Goal: Check status: Check status

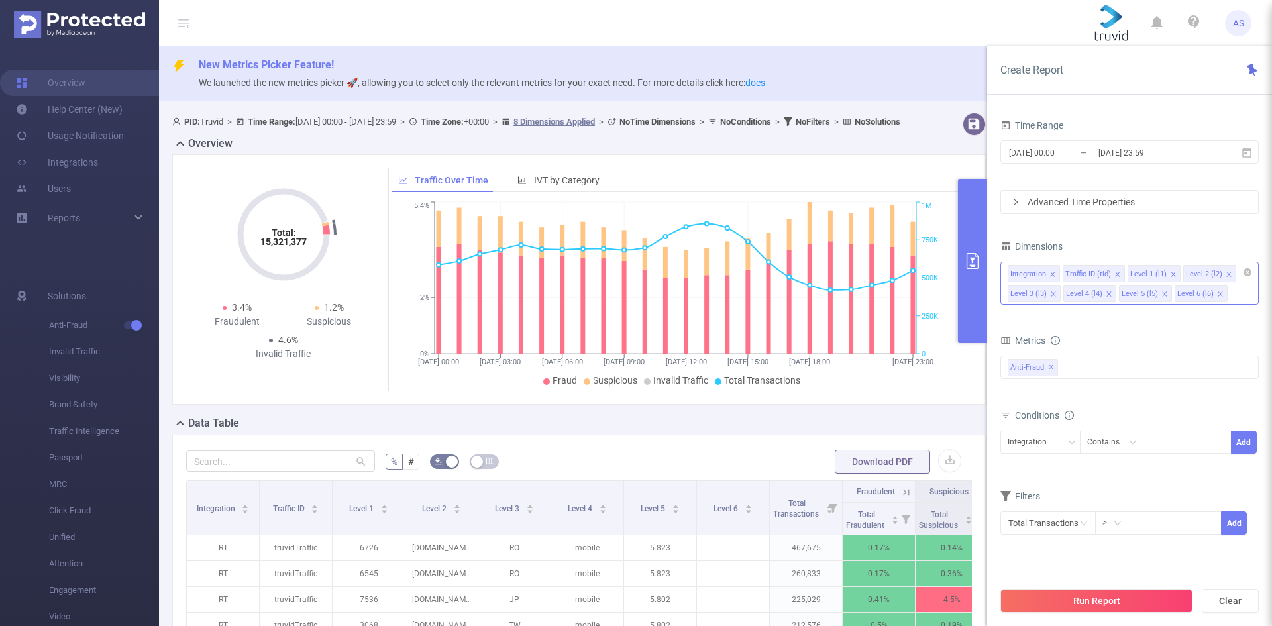
click at [1163, 299] on span at bounding box center [1165, 294] width 7 height 15
click at [1195, 152] on input "[DATE] 23:59" at bounding box center [1150, 153] width 107 height 18
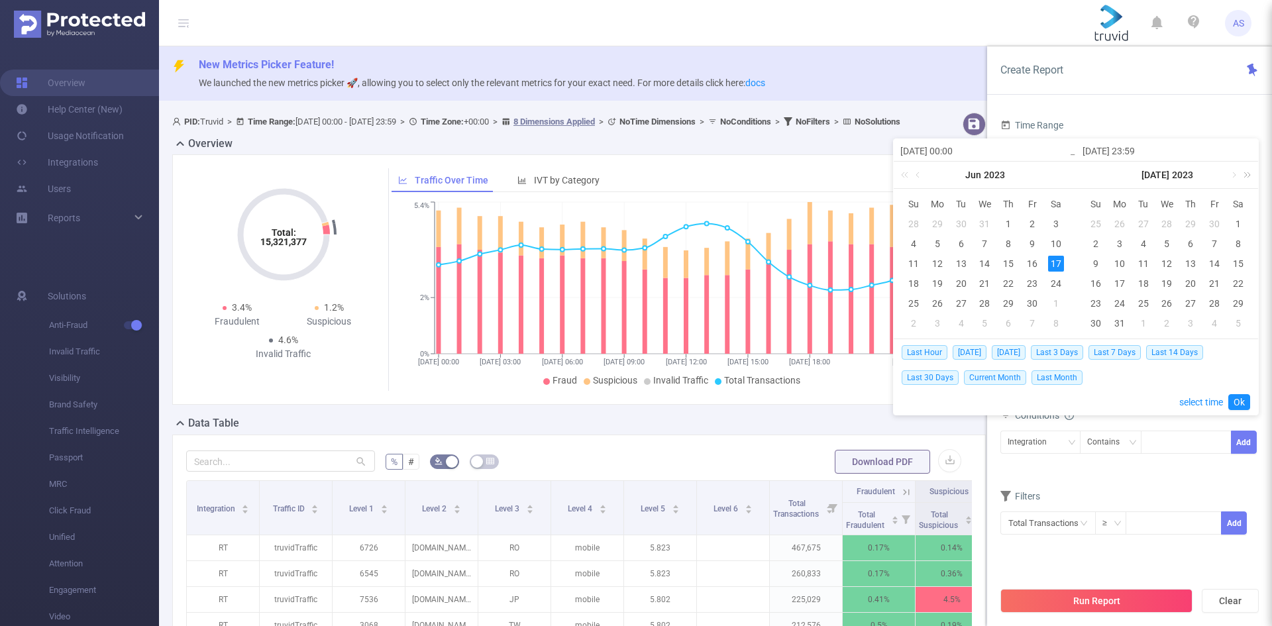
click at [1252, 180] on link at bounding box center [1244, 175] width 17 height 27
click at [1068, 175] on link at bounding box center [1062, 175] width 17 height 27
click at [1236, 175] on link at bounding box center [1233, 175] width 12 height 27
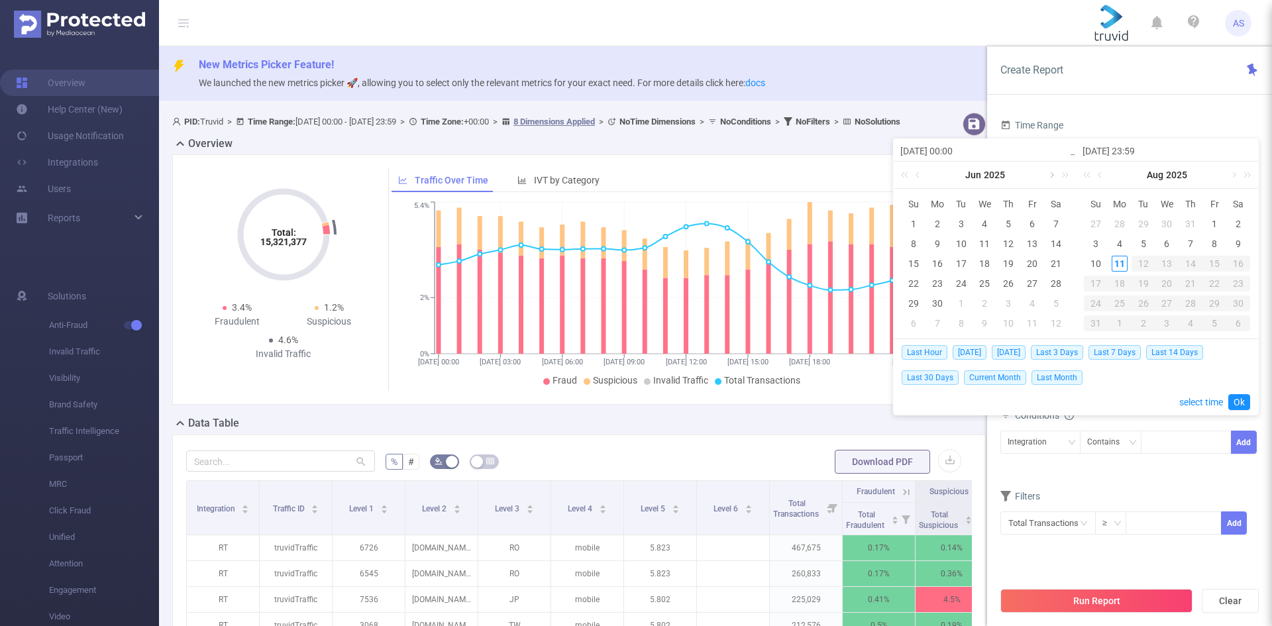
click at [1051, 174] on link at bounding box center [1051, 175] width 12 height 27
click at [1095, 244] on div "3" at bounding box center [1096, 244] width 16 height 16
click at [1097, 264] on div "10" at bounding box center [1096, 264] width 16 height 16
type input "[DATE] 00:00"
type input "[DATE] 23:59"
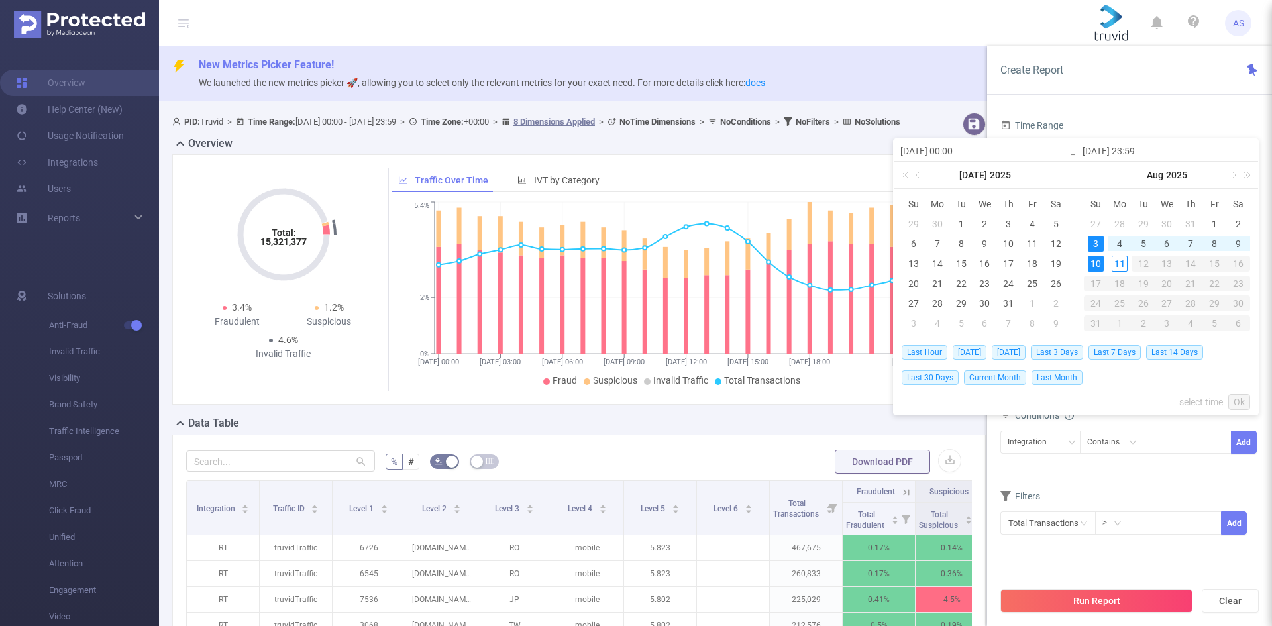
type input "[DATE] 00:00"
type input "[DATE] 23:59"
click at [1239, 403] on link "Ok" at bounding box center [1239, 402] width 22 height 16
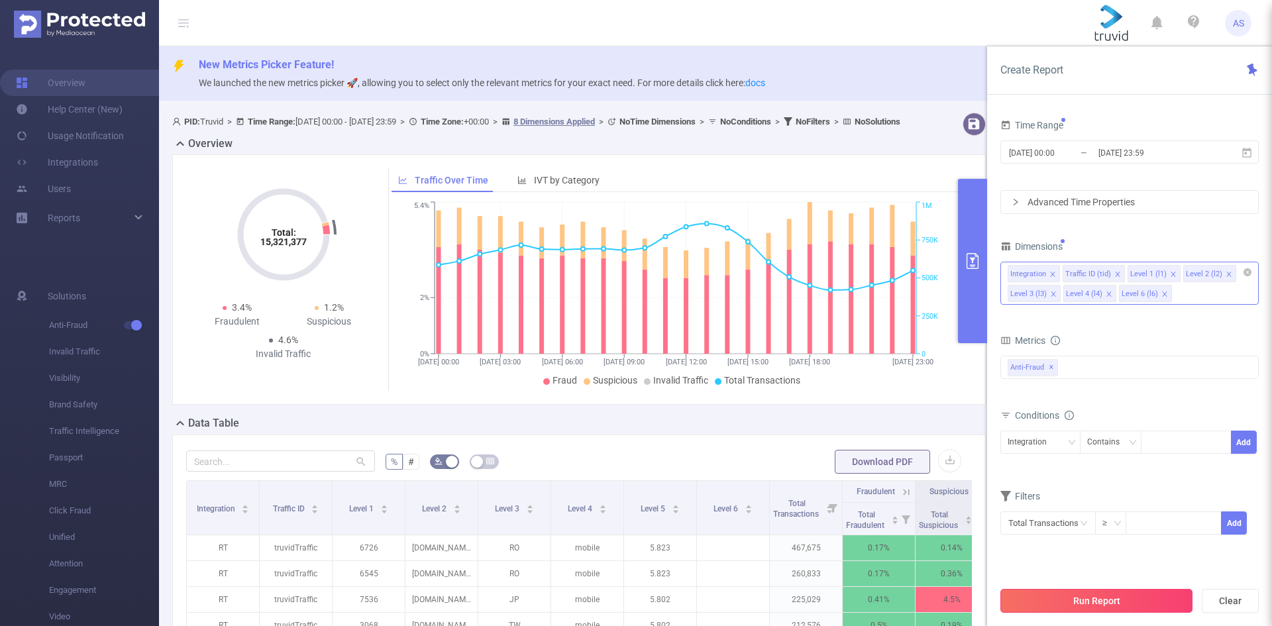
click at [1109, 600] on button "Run Report" at bounding box center [1097, 601] width 192 height 24
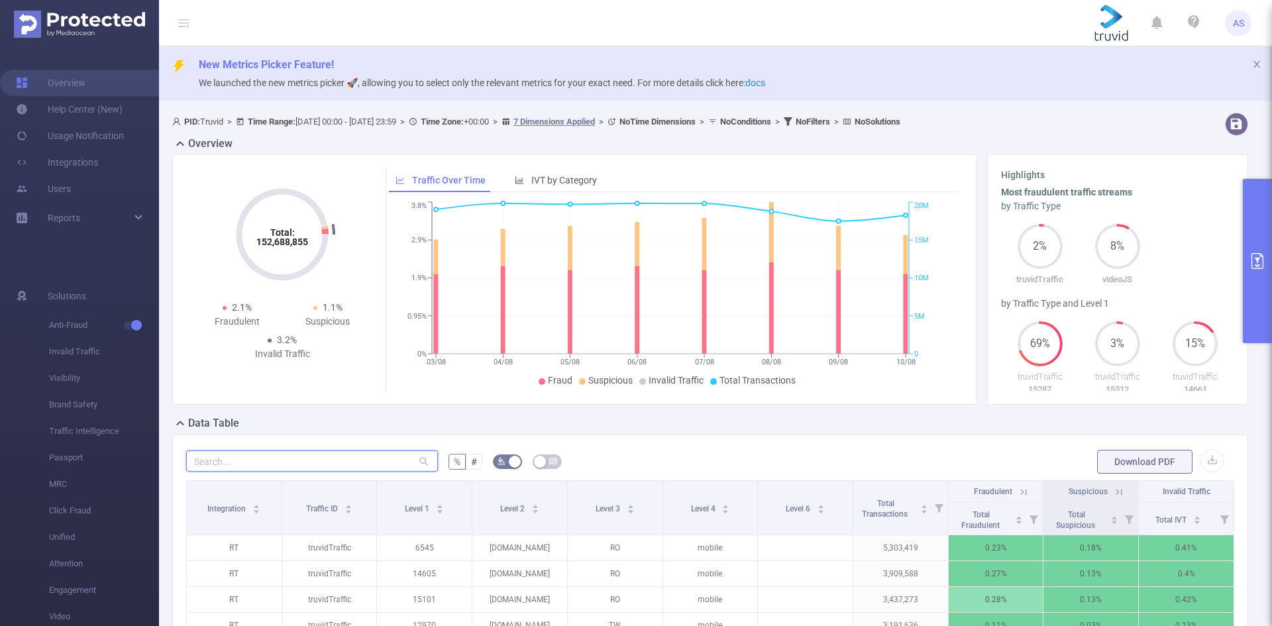
click at [281, 463] on input "text" at bounding box center [312, 461] width 252 height 21
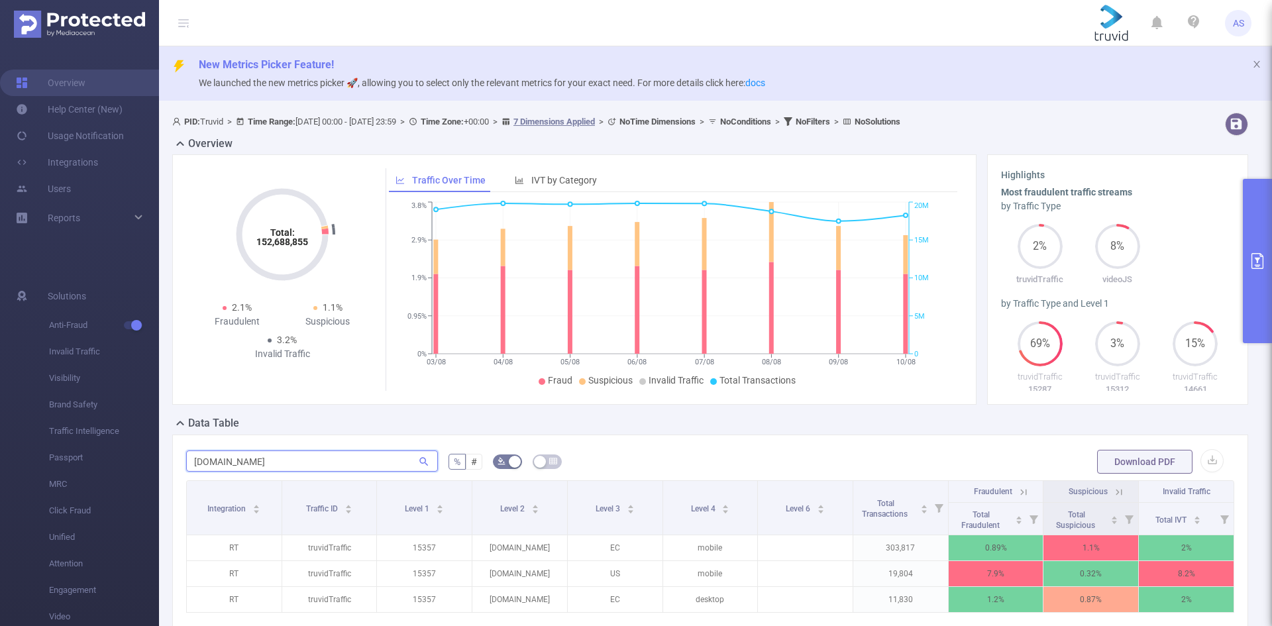
type input "[DOMAIN_NAME]"
click at [1246, 256] on button "primary" at bounding box center [1257, 261] width 29 height 164
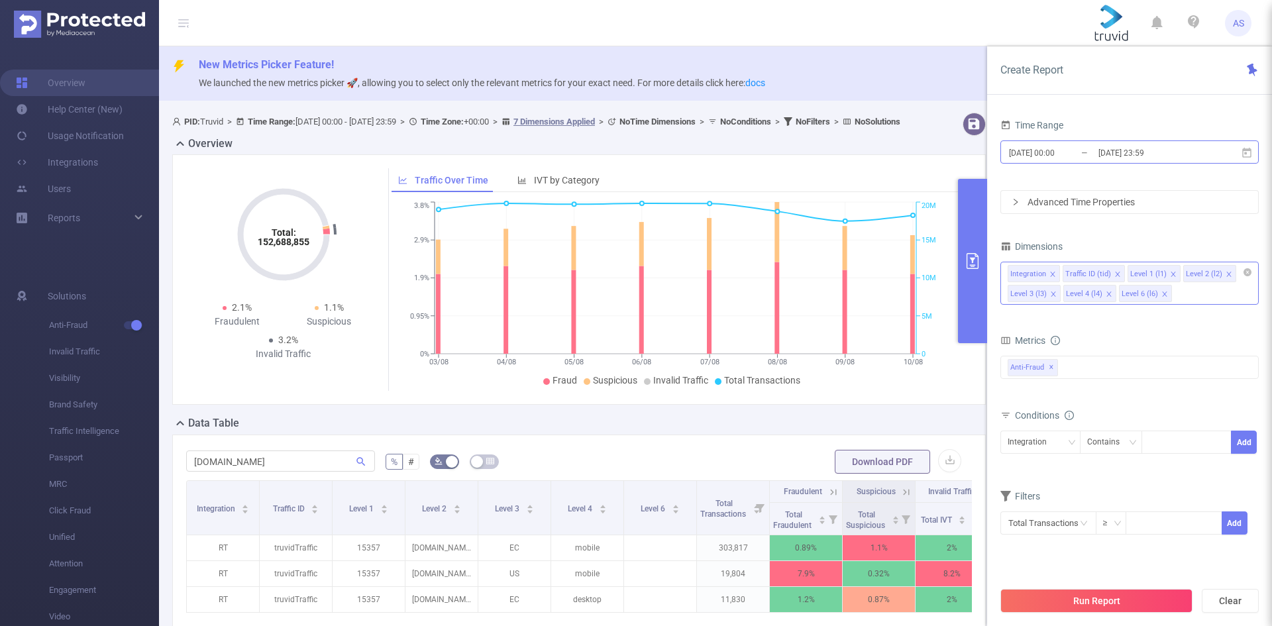
click at [1074, 156] on input "[DATE] 00:00" at bounding box center [1061, 153] width 107 height 18
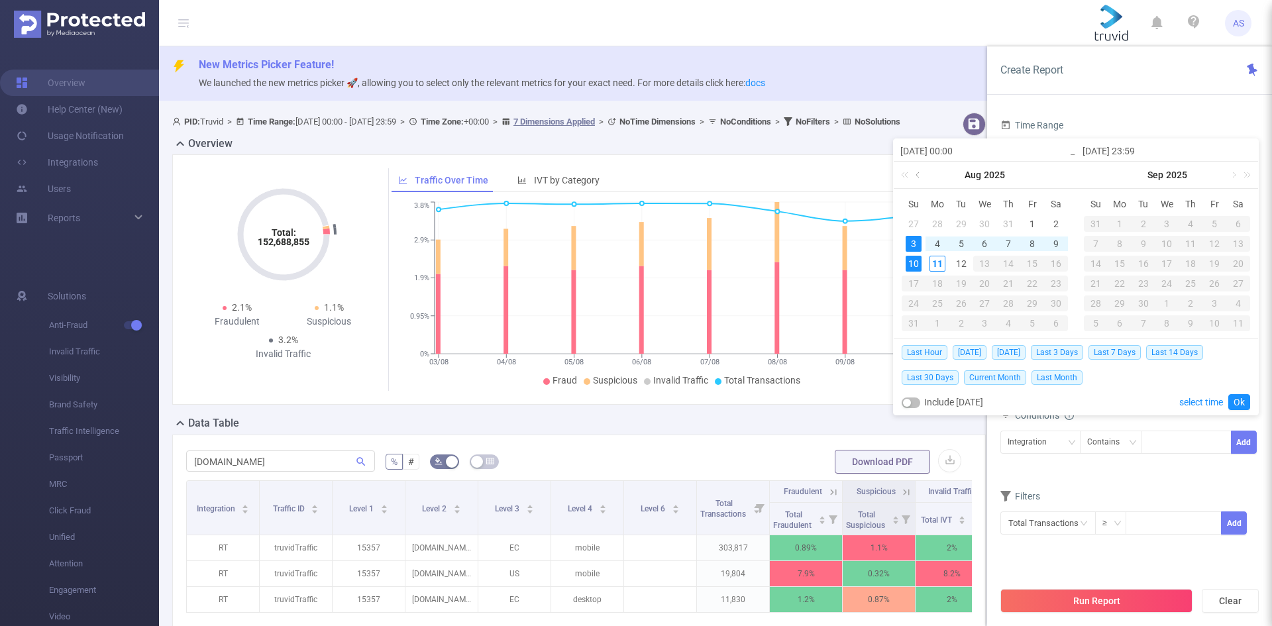
click at [918, 175] on link at bounding box center [919, 175] width 12 height 27
click at [1103, 176] on link at bounding box center [1101, 175] width 12 height 27
click at [957, 223] on div "1" at bounding box center [961, 224] width 16 height 16
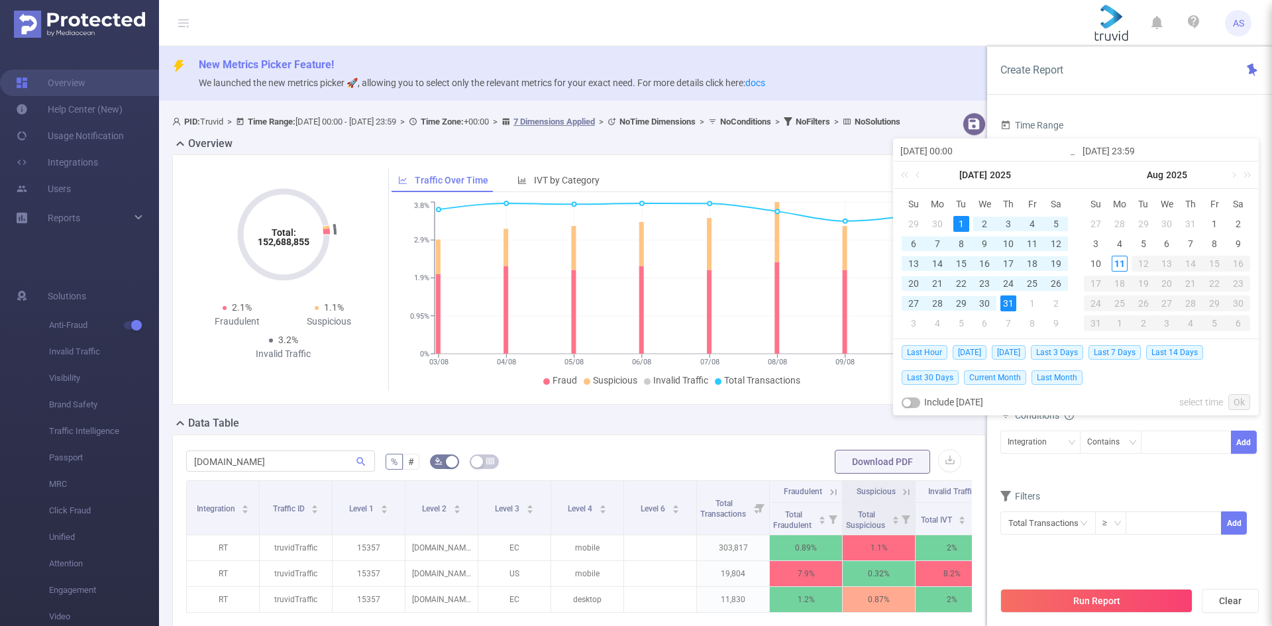
click at [1010, 301] on div "31" at bounding box center [1009, 304] width 16 height 16
type input "[DATE] 00:00"
type input "[DATE] 23:59"
type input "[DATE] 00:00"
type input "[DATE] 23:59"
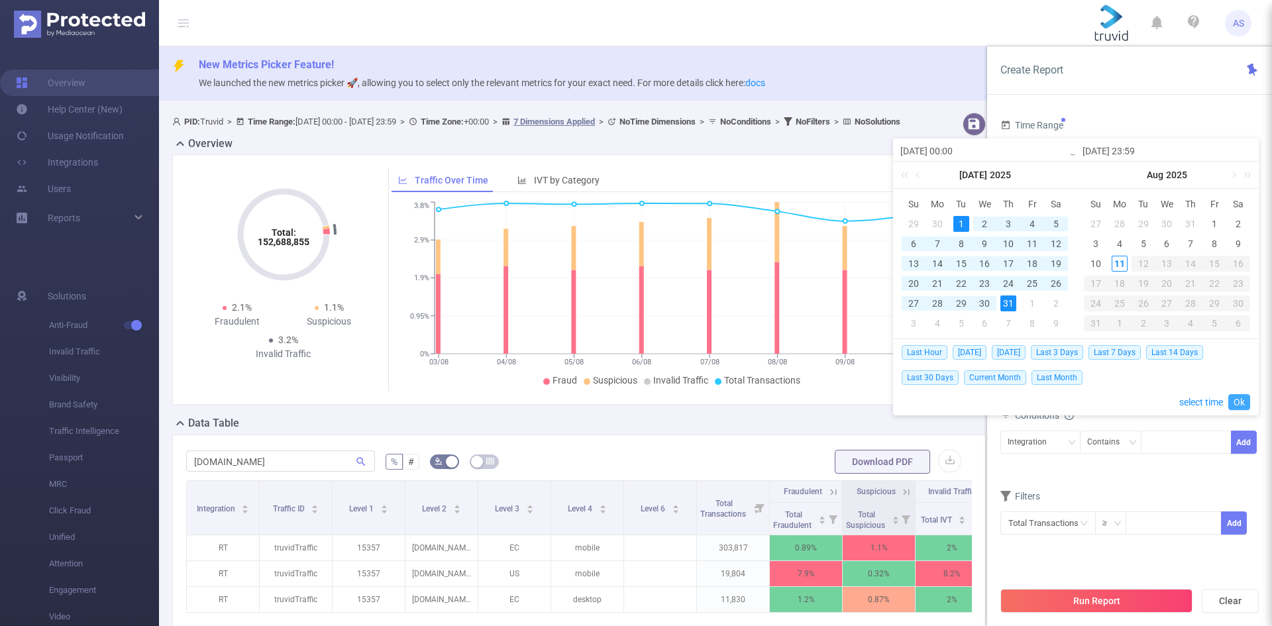
click at [1234, 400] on link "Ok" at bounding box center [1239, 402] width 22 height 16
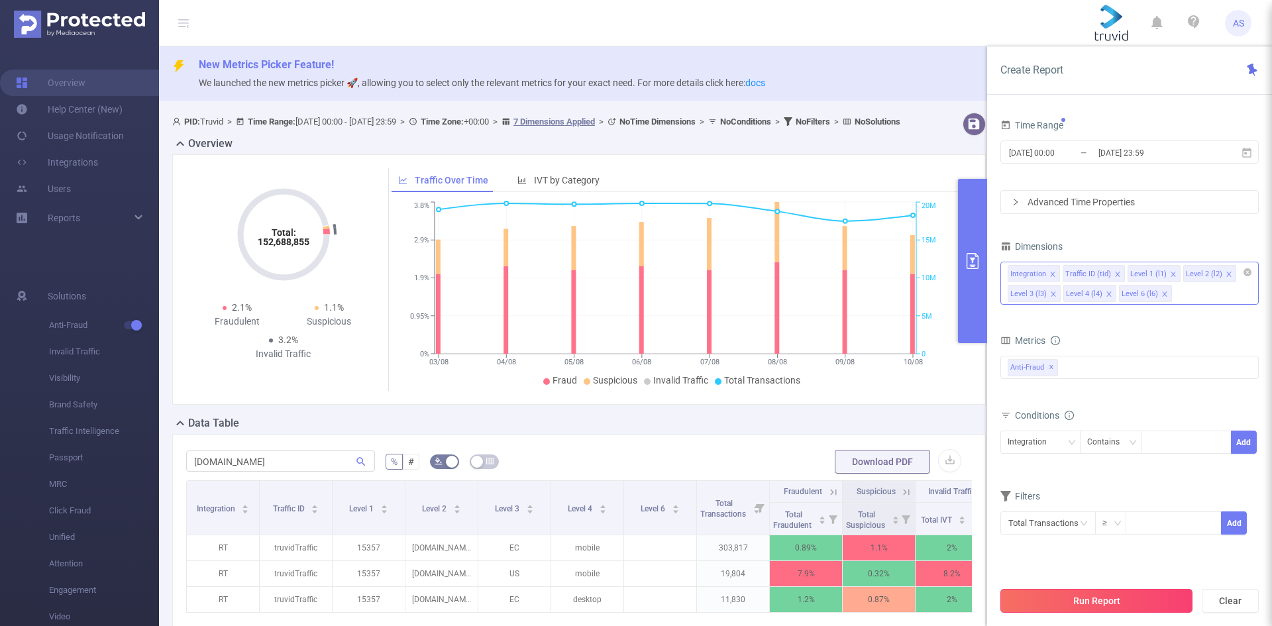
click at [1141, 598] on button "Run Report" at bounding box center [1097, 601] width 192 height 24
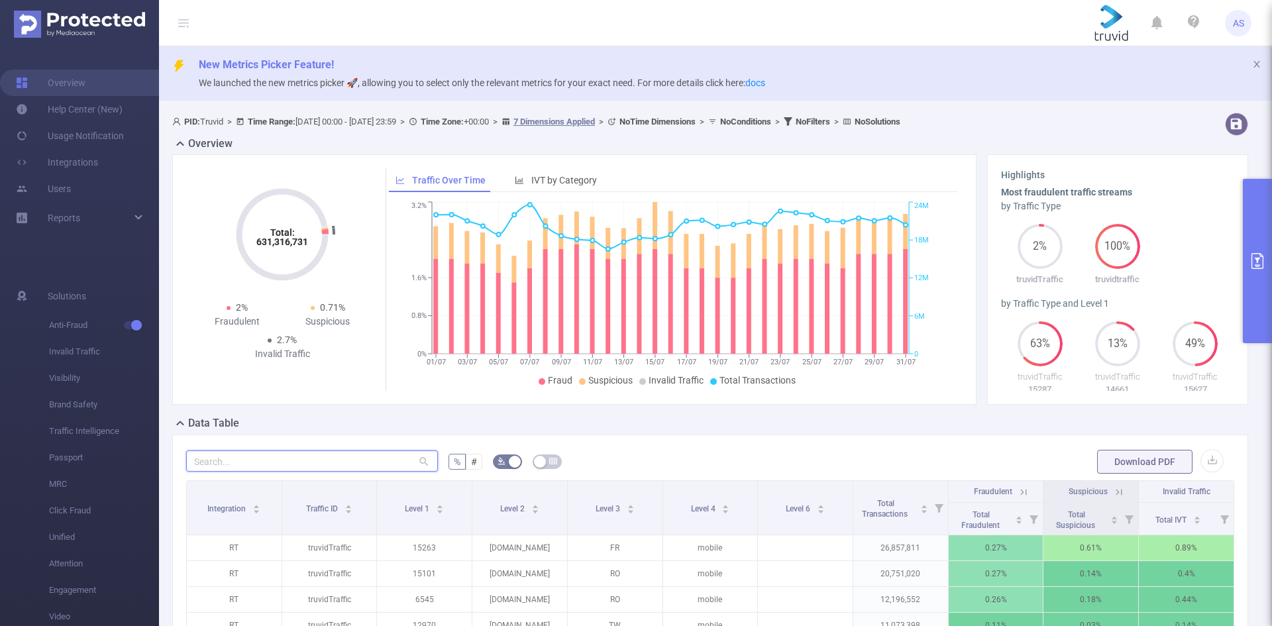
click at [319, 467] on input "text" at bounding box center [312, 461] width 252 height 21
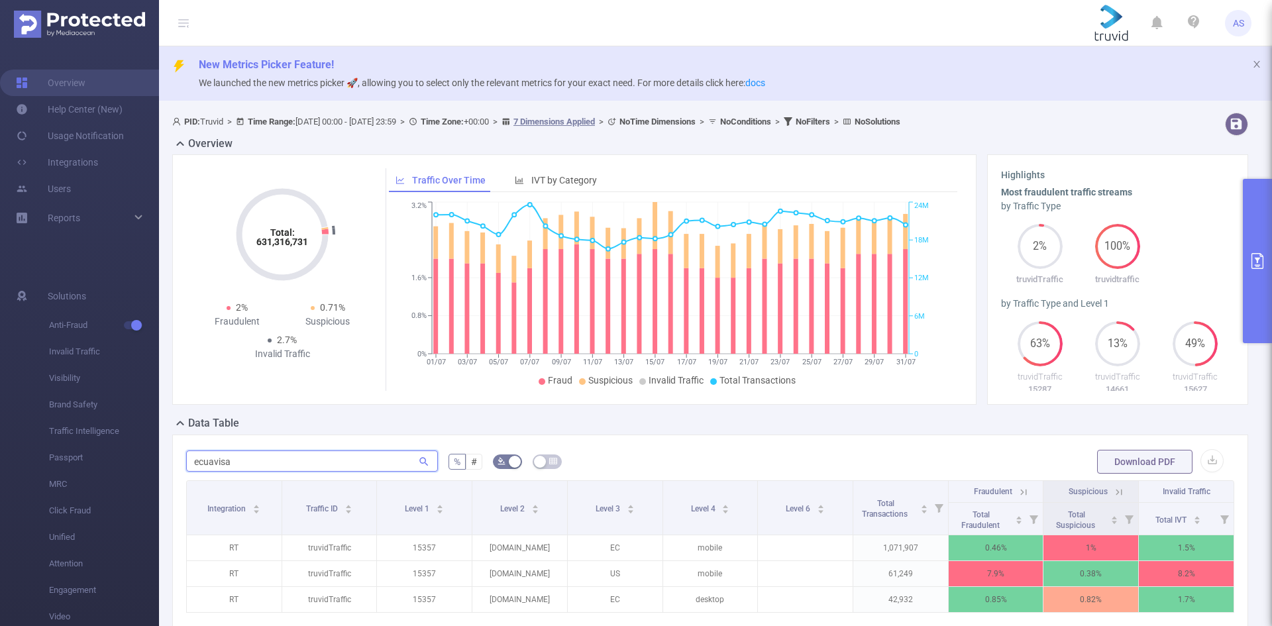
type input "ecuavisa"
click at [277, 464] on input "ecuavisa" at bounding box center [312, 461] width 252 height 21
drag, startPoint x: 282, startPoint y: 457, endPoint x: 170, endPoint y: 457, distance: 111.3
click at [170, 457] on div "ecuavisa % # Download PDF Integration Traffic ID Level 1 Level 2 Level 3 Level …" at bounding box center [710, 576] width 1087 height 282
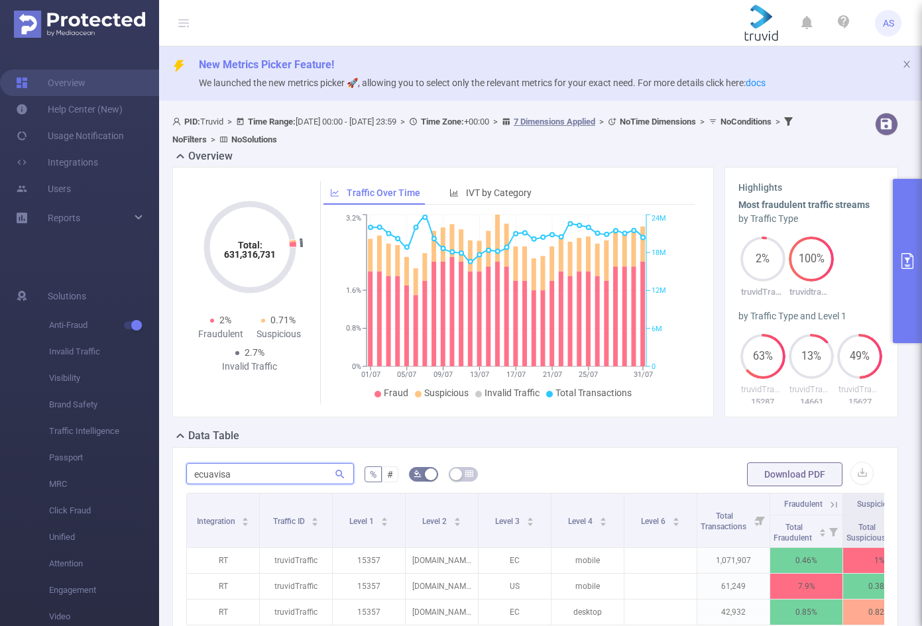
click at [256, 470] on input "ecuavisa" at bounding box center [270, 473] width 168 height 21
drag, startPoint x: 264, startPoint y: 473, endPoint x: 114, endPoint y: 464, distance: 150.0
click at [121, 467] on section "Overview Help Center (New) Usage Notification Integrations Users Reports Soluti…" at bounding box center [461, 313] width 922 height 626
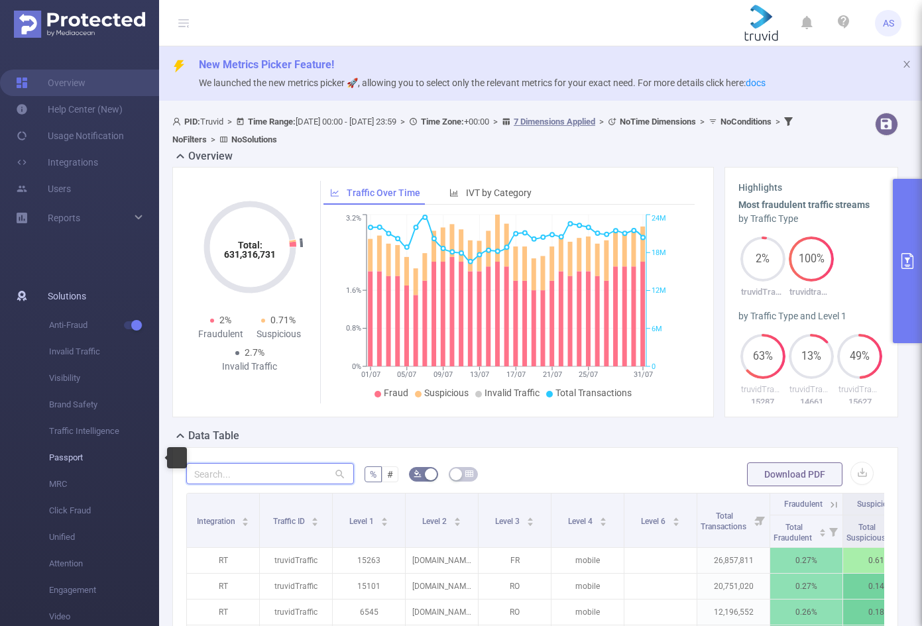
paste input "[DOMAIN_NAME]"
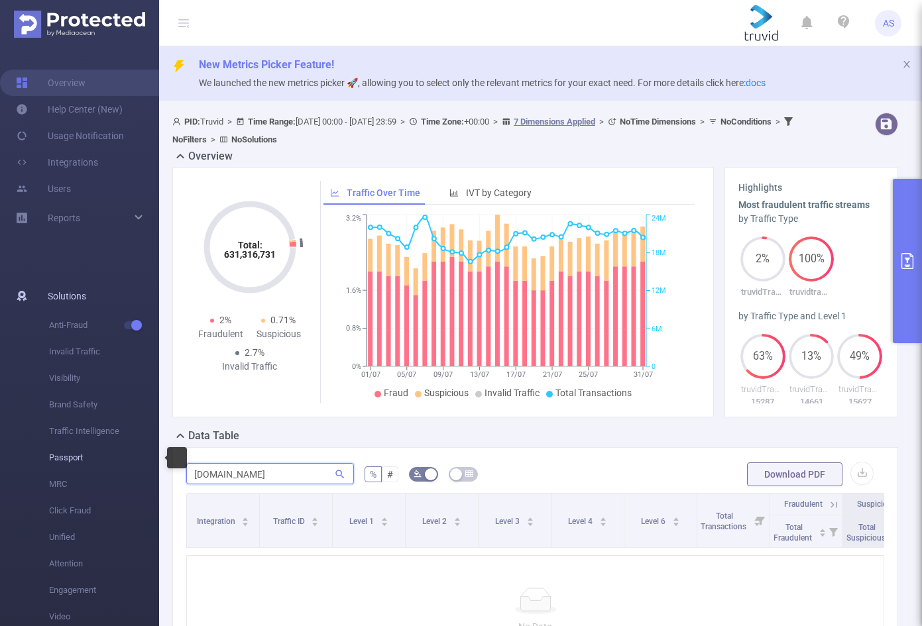
type input "[DOMAIN_NAME]"
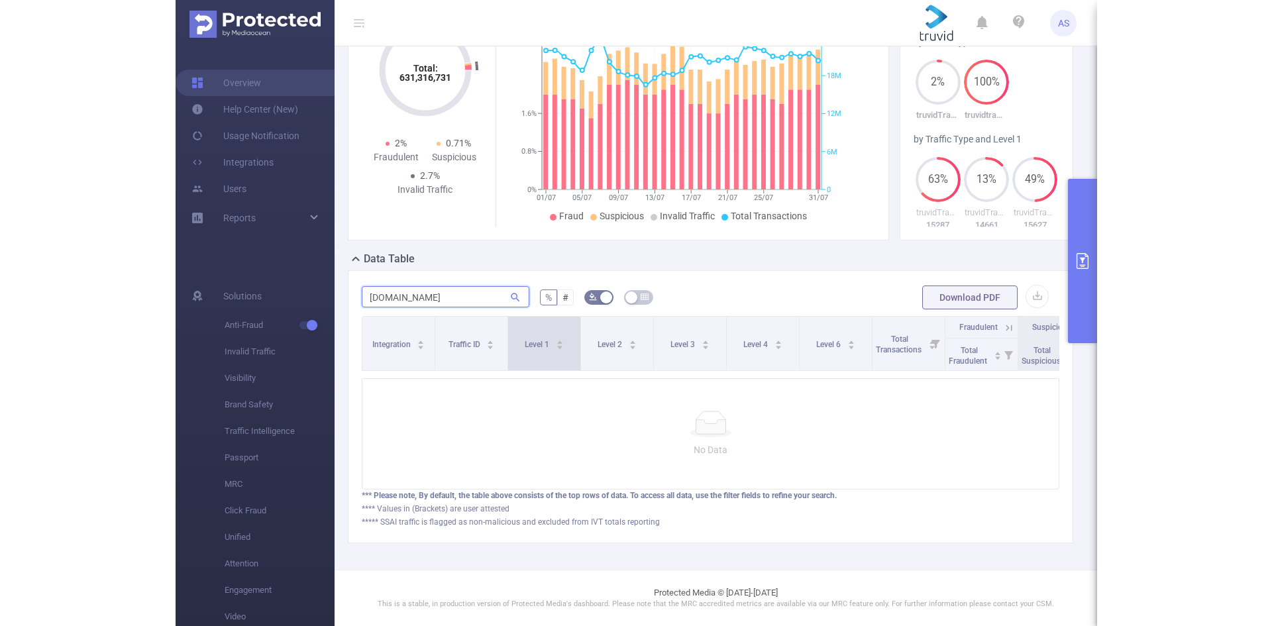
scroll to position [54, 0]
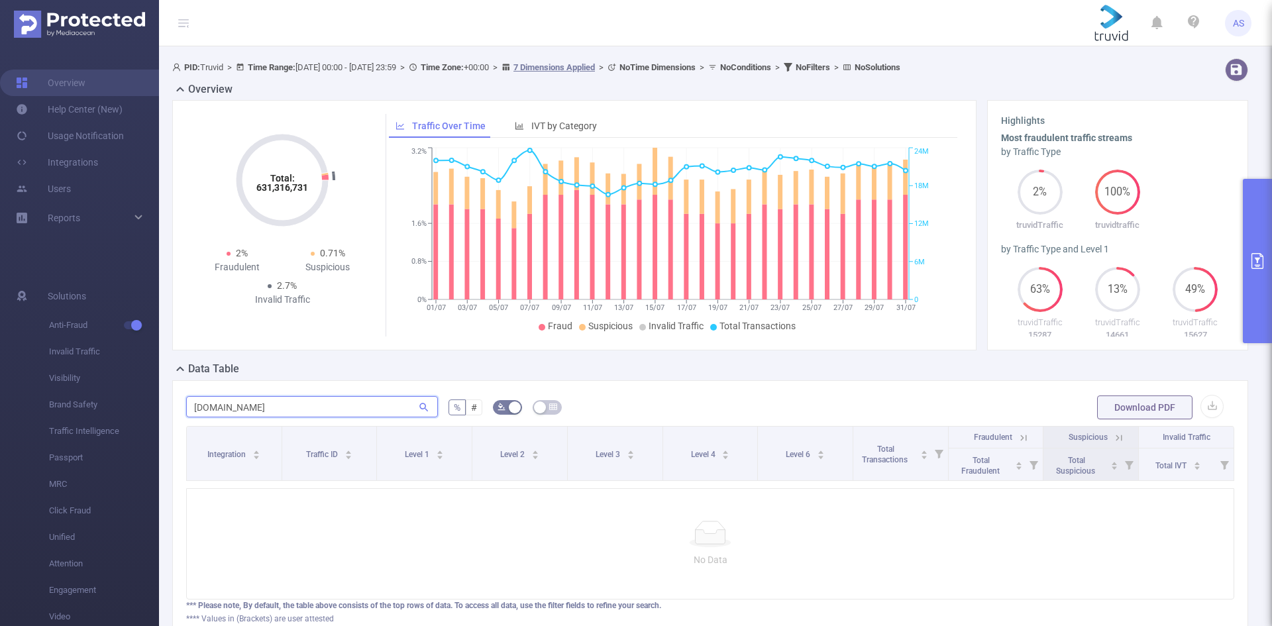
click at [298, 406] on input "[DOMAIN_NAME]" at bounding box center [312, 406] width 252 height 21
drag, startPoint x: 298, startPoint y: 406, endPoint x: 132, endPoint y: 416, distance: 165.9
click at [135, 415] on section "Overview Help Center (New) Usage Notification Integrations Users Reports Soluti…" at bounding box center [636, 313] width 1272 height 626
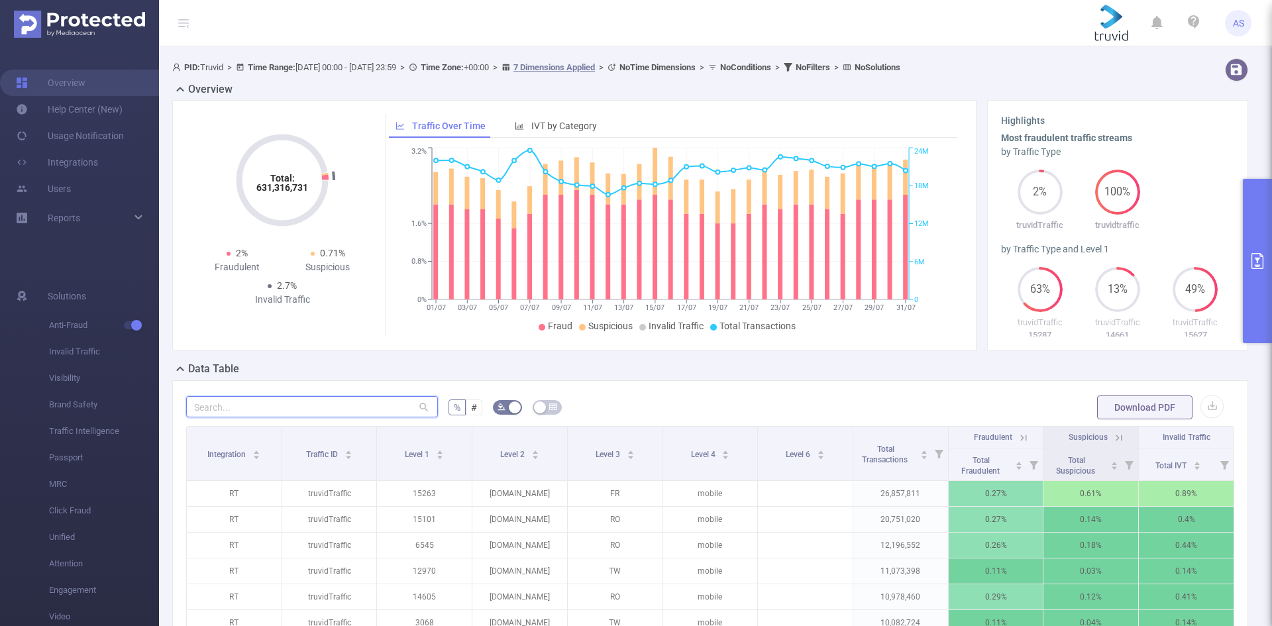
click at [281, 411] on input "text" at bounding box center [312, 406] width 252 height 21
paste input "[DOMAIN_NAME]"
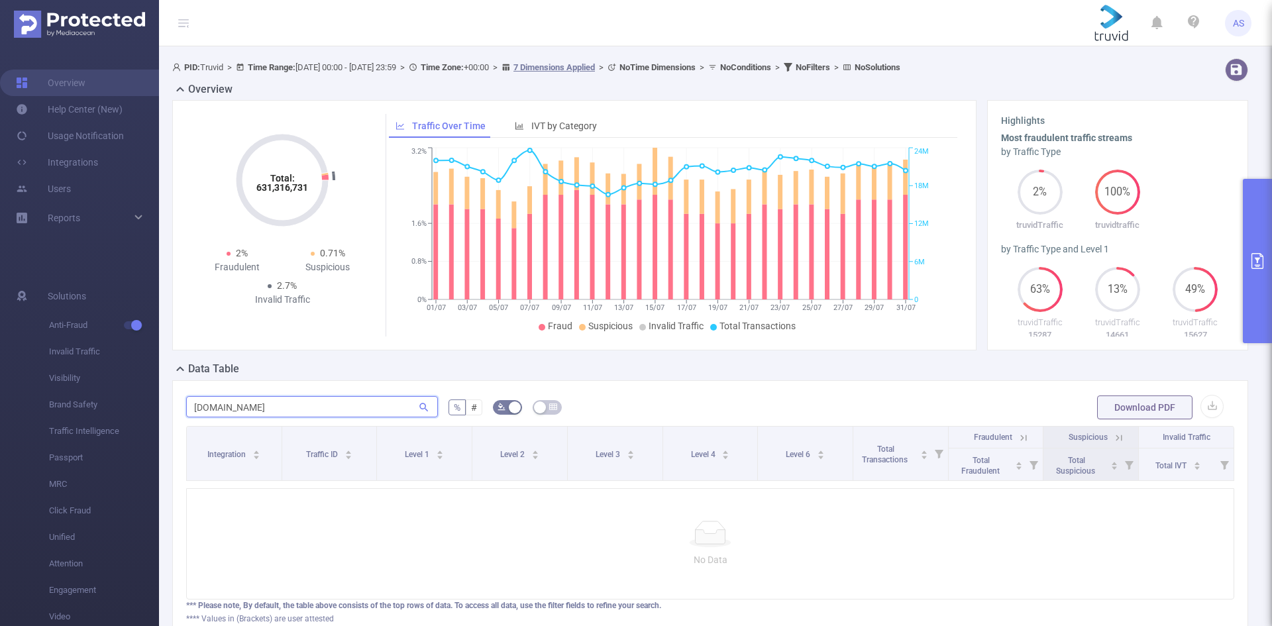
type input "[DOMAIN_NAME]"
drag, startPoint x: 278, startPoint y: 409, endPoint x: 117, endPoint y: 401, distance: 161.9
click at [117, 401] on section "Overview Help Center (New) Usage Notification Integrations Users Reports Soluti…" at bounding box center [636, 313] width 1272 height 626
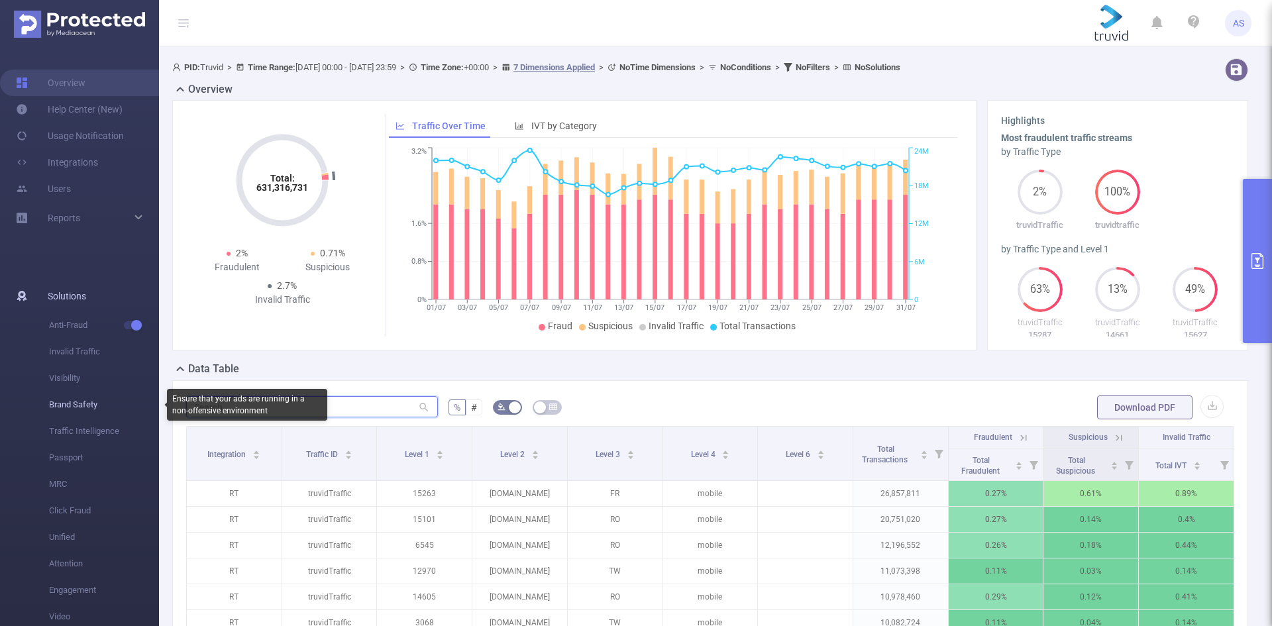
paste input "[DOMAIN_NAME]"
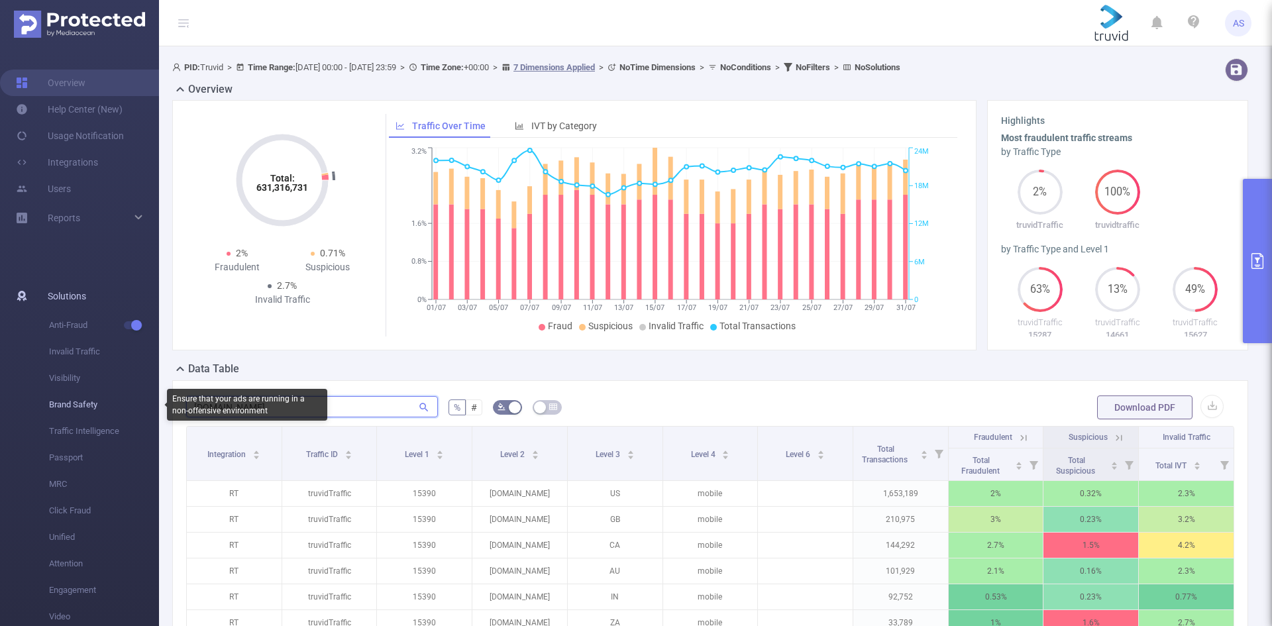
type input "[DOMAIN_NAME]"
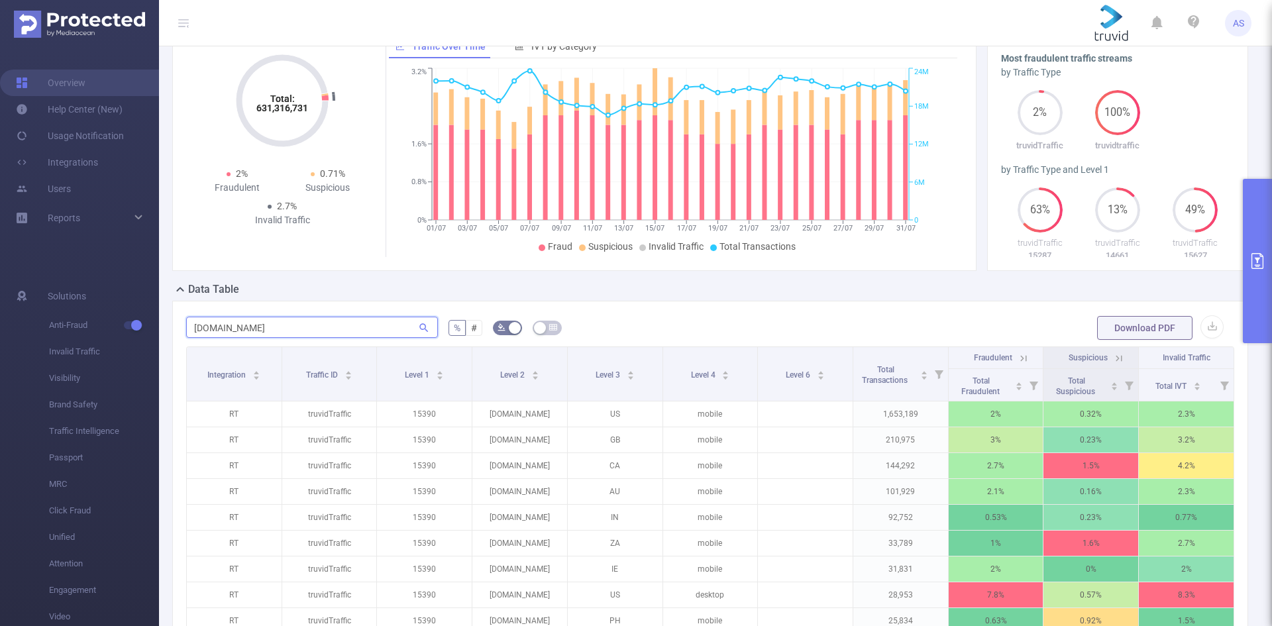
scroll to position [253, 0]
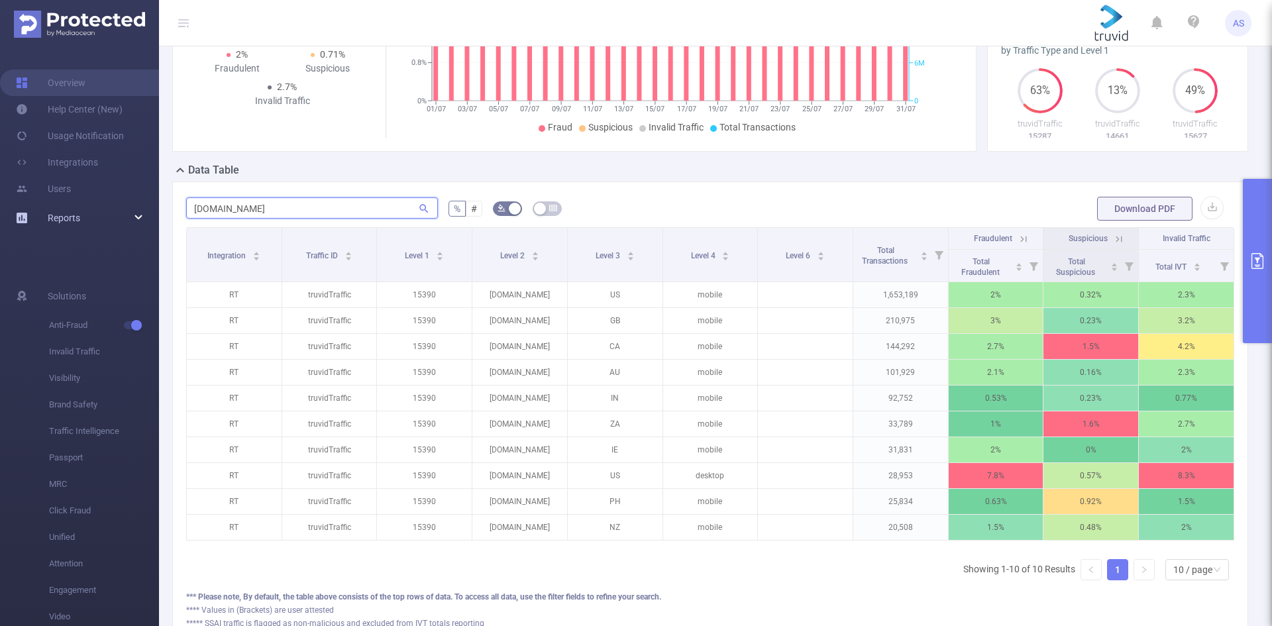
drag, startPoint x: 285, startPoint y: 207, endPoint x: 114, endPoint y: 207, distance: 170.9
click at [114, 207] on section "Overview Help Center (New) Usage Notification Integrations Users Reports Soluti…" at bounding box center [636, 313] width 1272 height 626
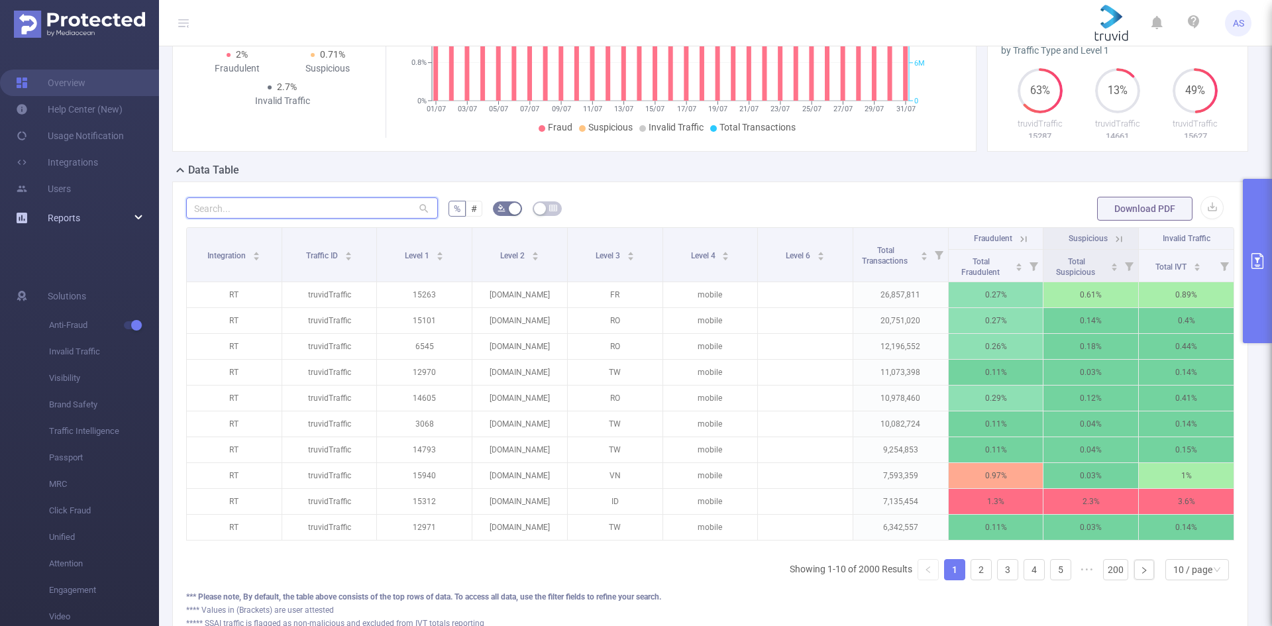
paste input "[DOMAIN_NAME]"
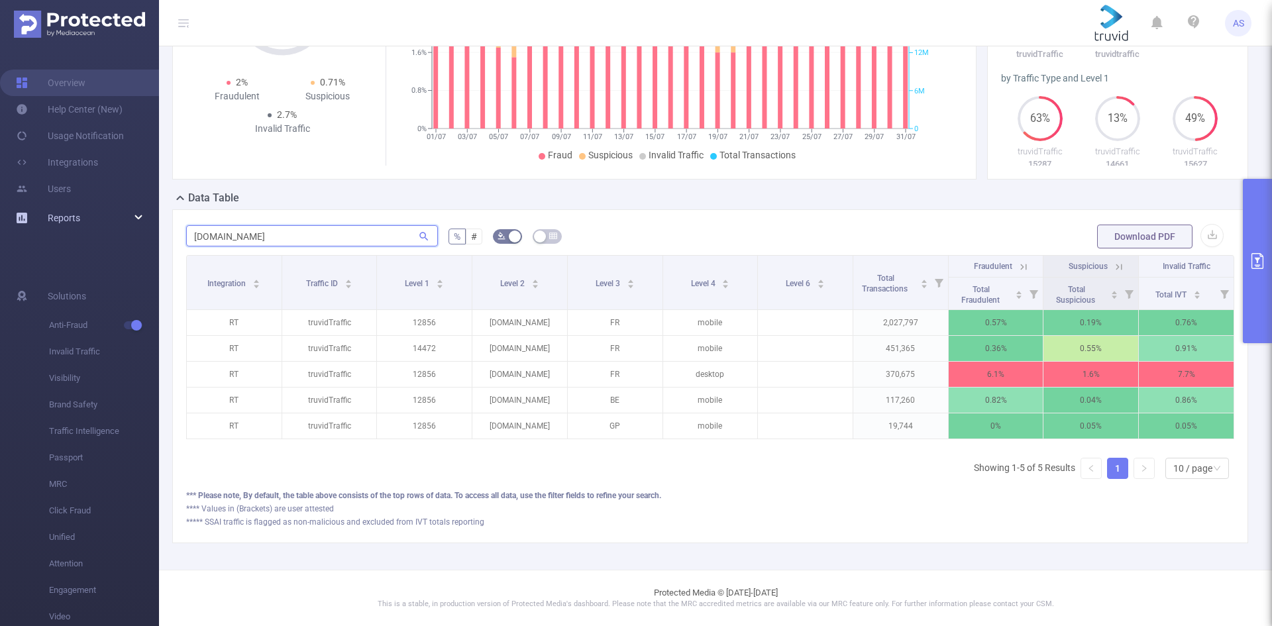
scroll to position [235, 0]
type input "[DOMAIN_NAME]"
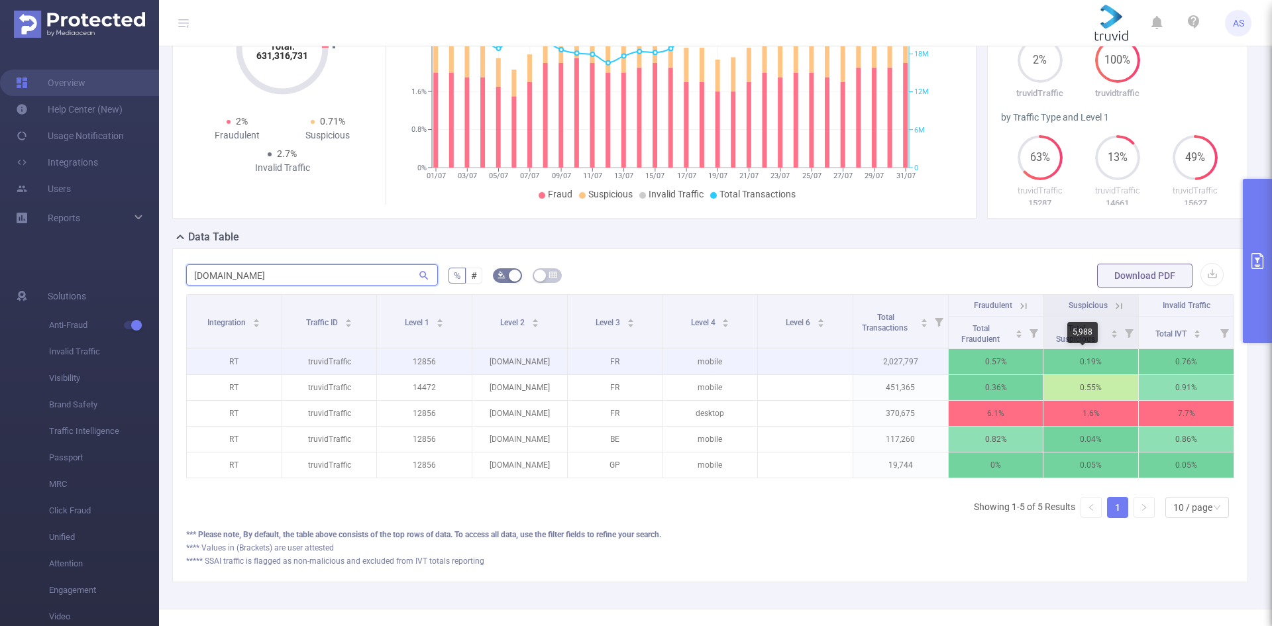
scroll to position [36, 0]
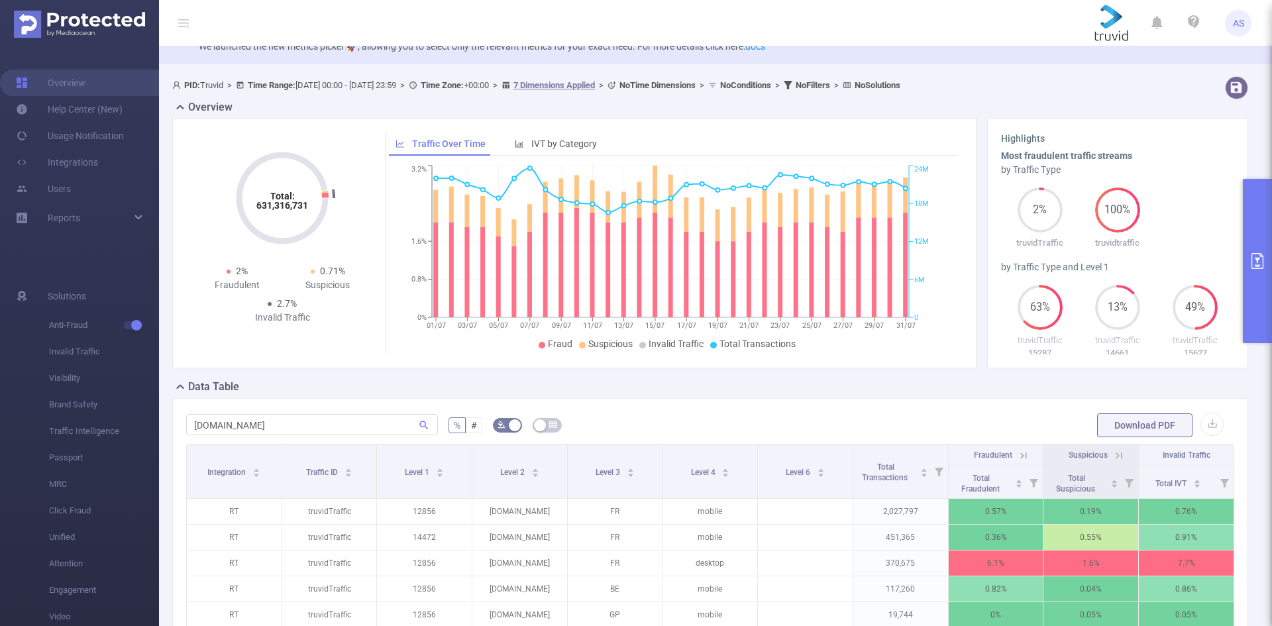
click at [1247, 266] on button "primary" at bounding box center [1257, 261] width 29 height 164
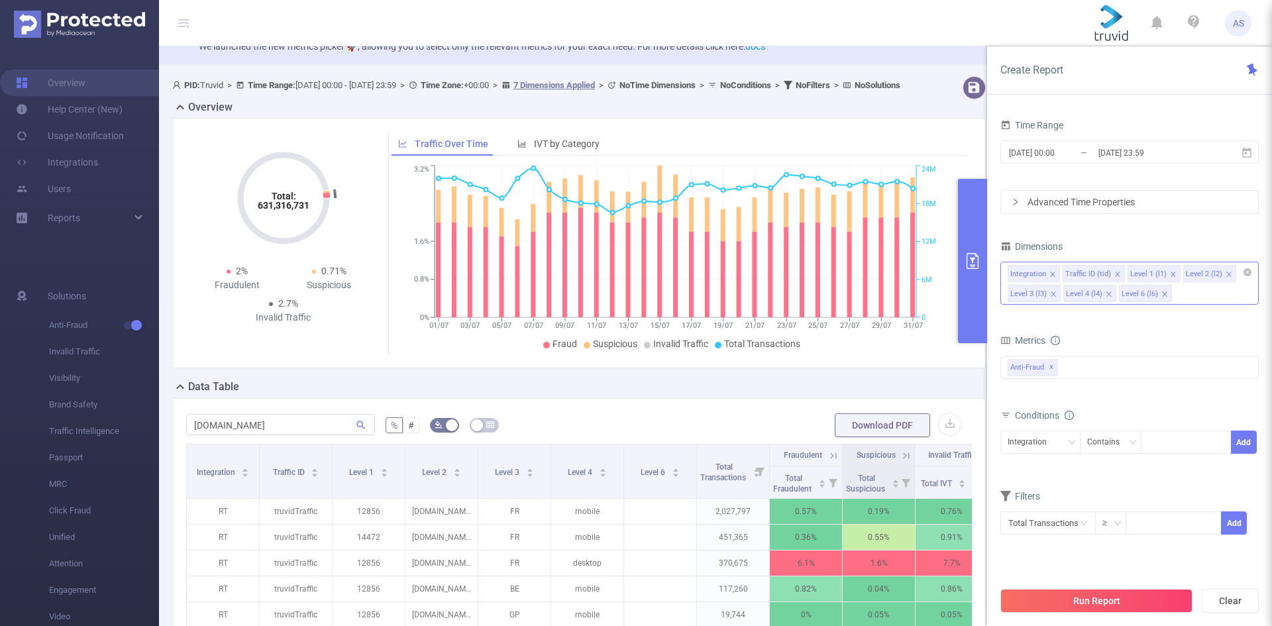
click at [1109, 296] on icon "icon: close" at bounding box center [1109, 294] width 7 height 7
click at [1107, 606] on button "Run Report" at bounding box center [1097, 601] width 192 height 24
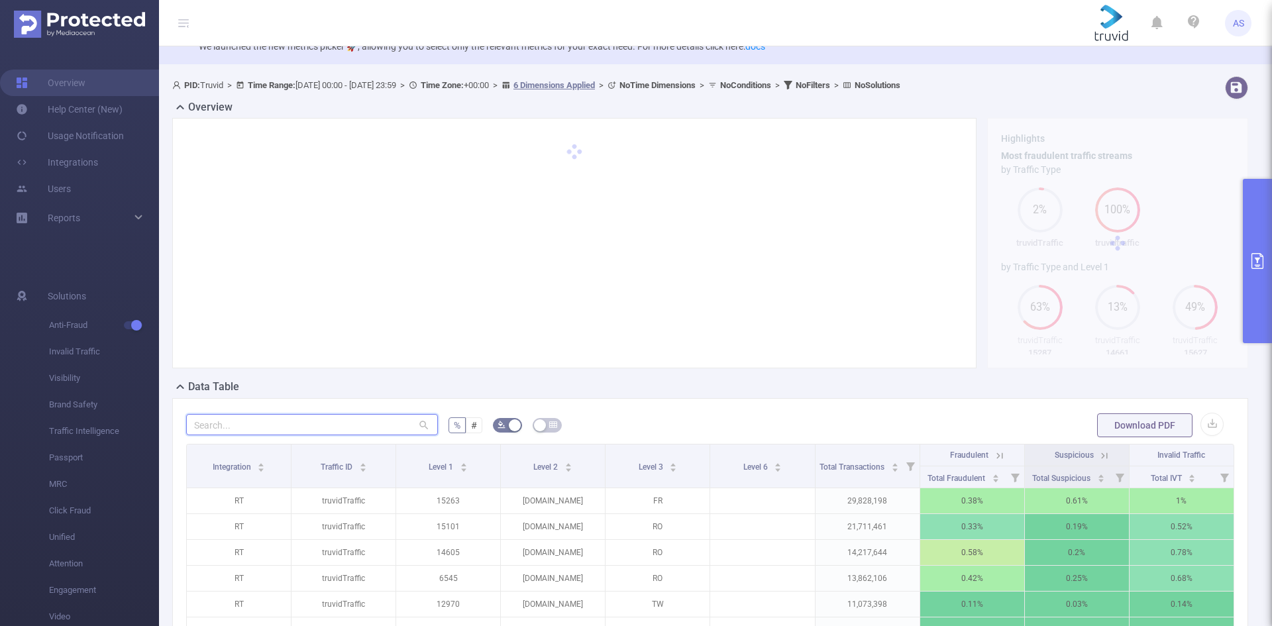
click at [314, 429] on input "text" at bounding box center [312, 424] width 252 height 21
paste input "[DOMAIN_NAME]"
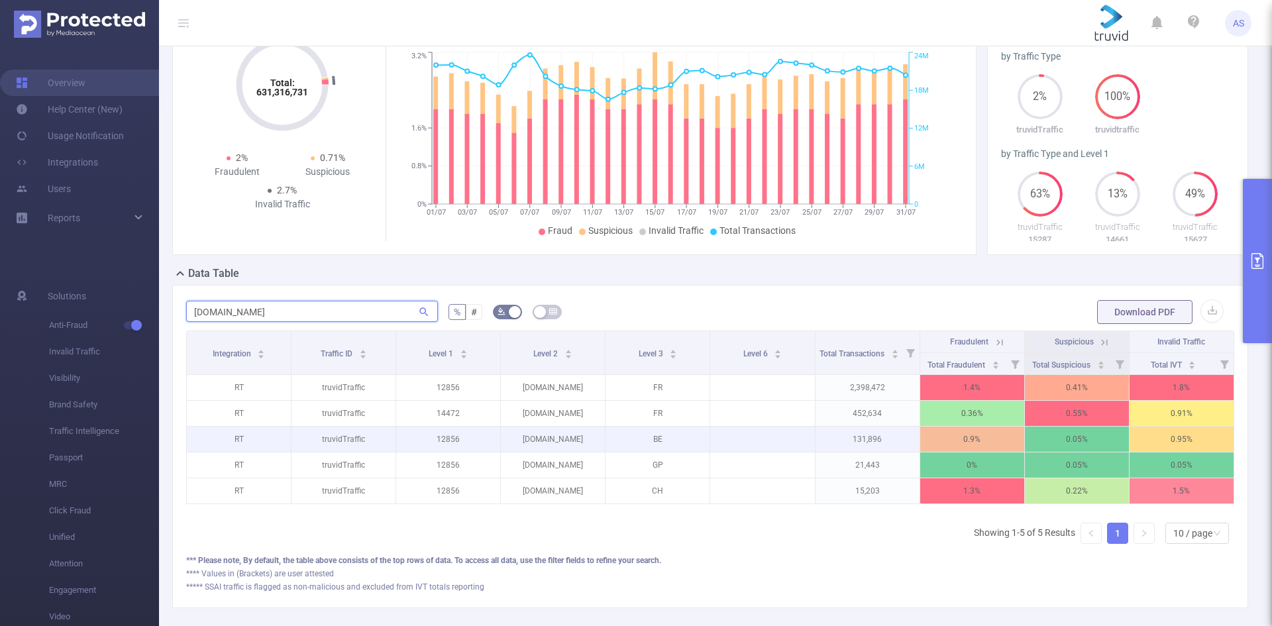
scroll to position [169, 0]
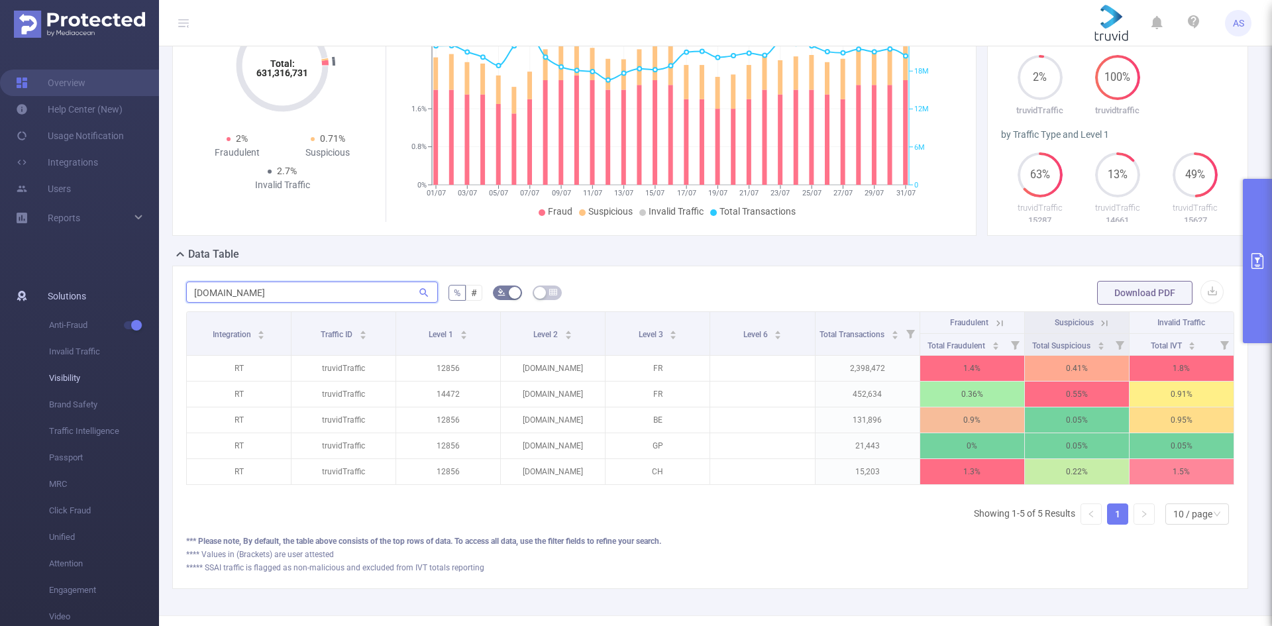
type input "[DOMAIN_NAME]"
drag, startPoint x: 294, startPoint y: 286, endPoint x: 92, endPoint y: 284, distance: 202.1
click at [94, 285] on section "Overview Help Center (New) Usage Notification Integrations Users Reports Soluti…" at bounding box center [636, 313] width 1272 height 626
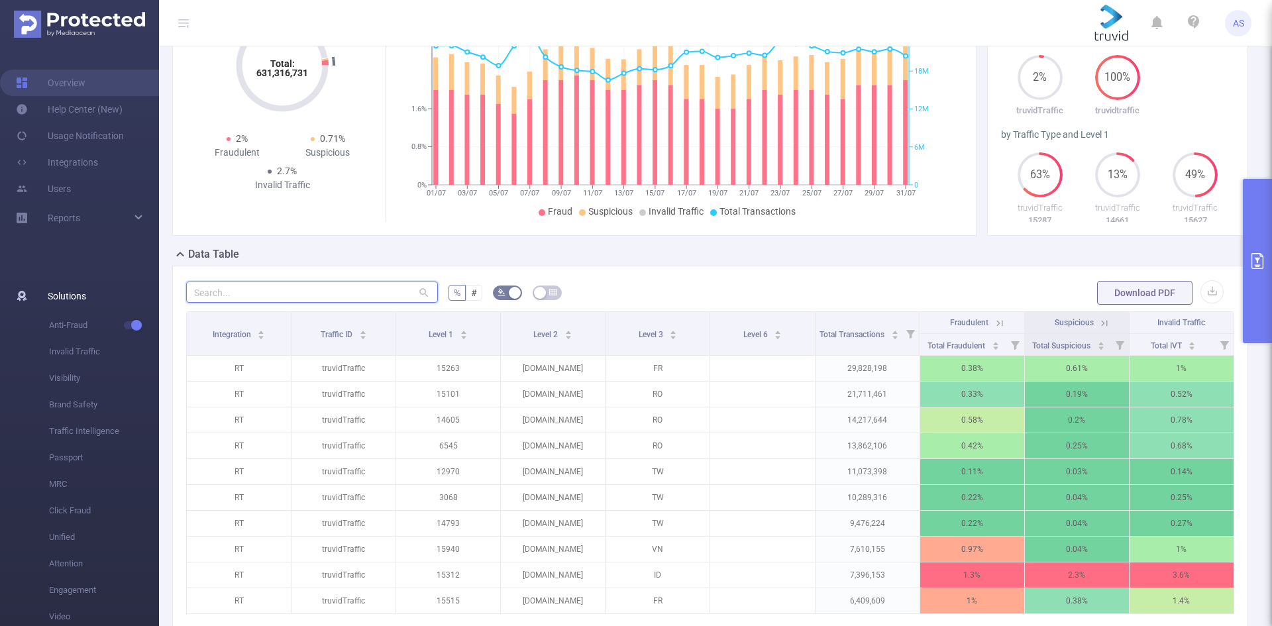
paste input "[DOMAIN_NAME]"
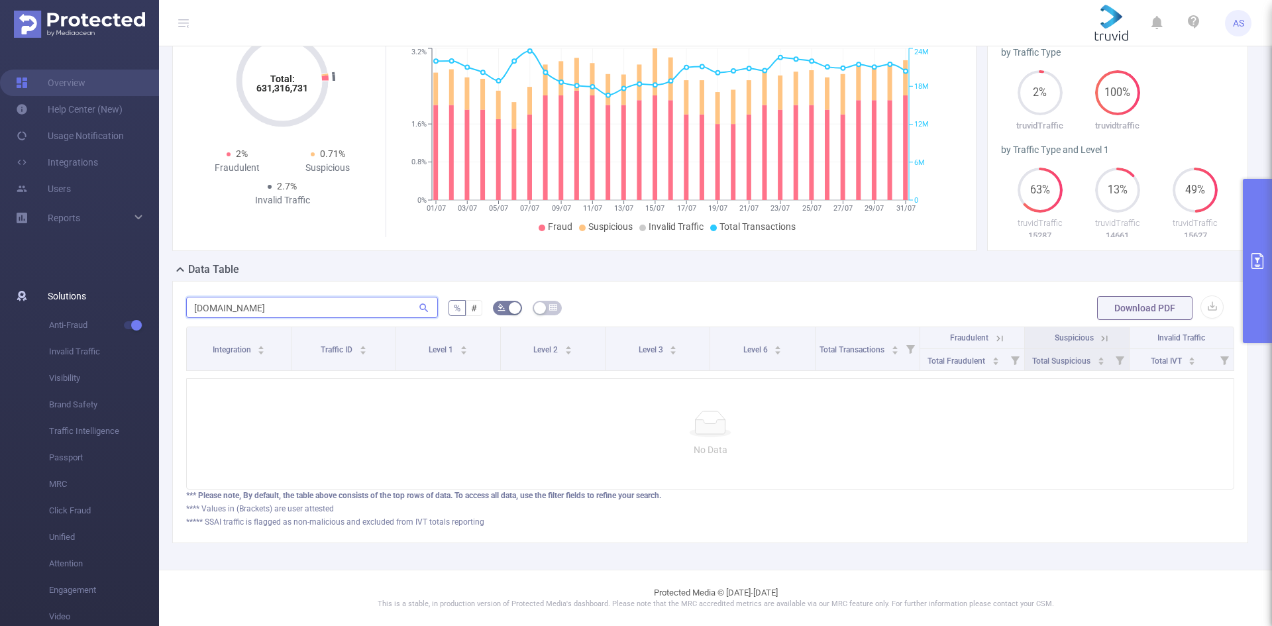
scroll to position [164, 0]
type input "[DOMAIN_NAME]"
drag, startPoint x: 298, startPoint y: 296, endPoint x: 31, endPoint y: 303, distance: 266.5
click at [31, 303] on section "Overview Help Center (New) Usage Notification Integrations Users Reports Soluti…" at bounding box center [636, 313] width 1272 height 626
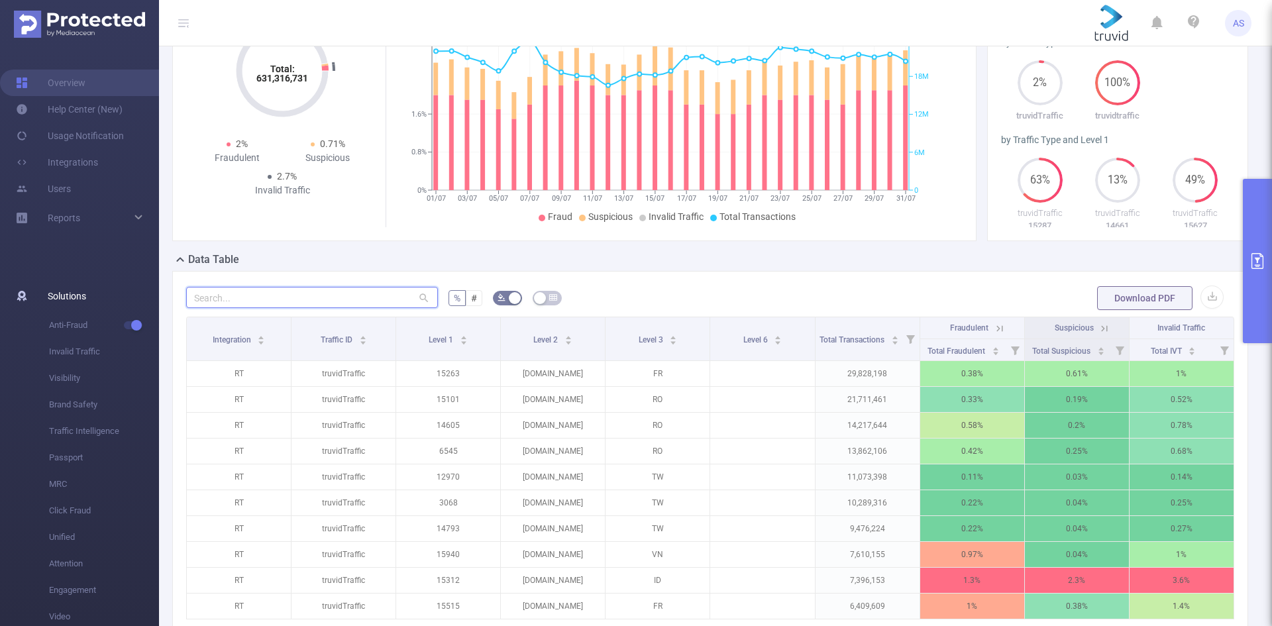
scroll to position [169, 0]
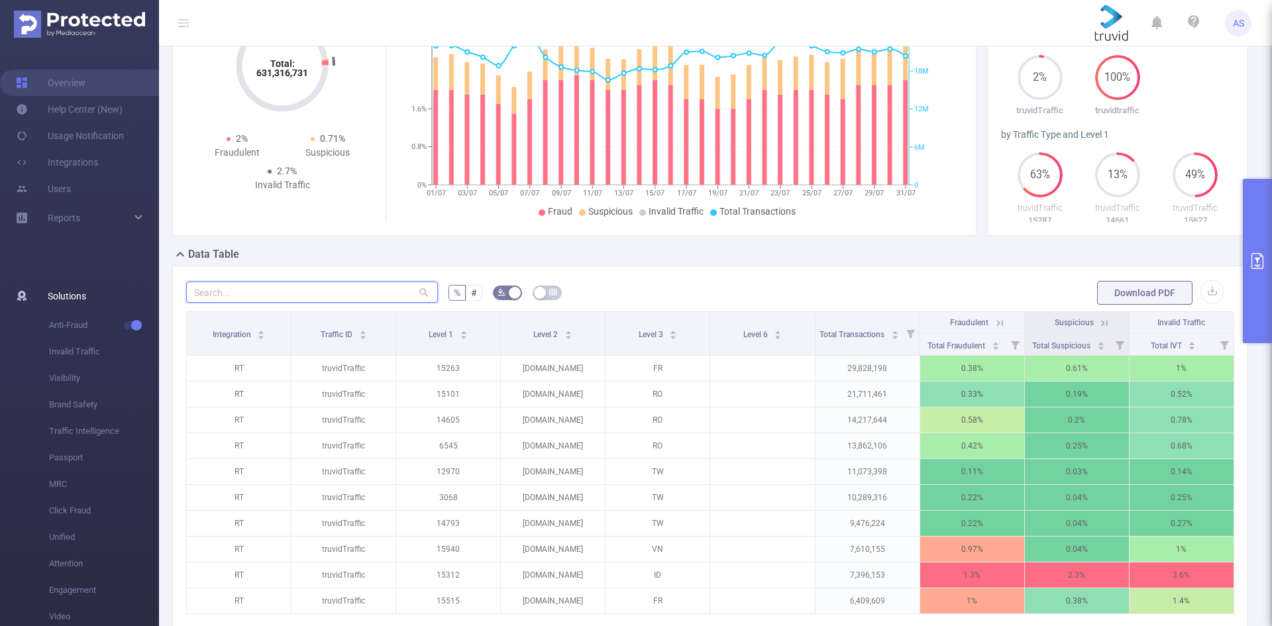
paste input "[DOMAIN_NAME]"
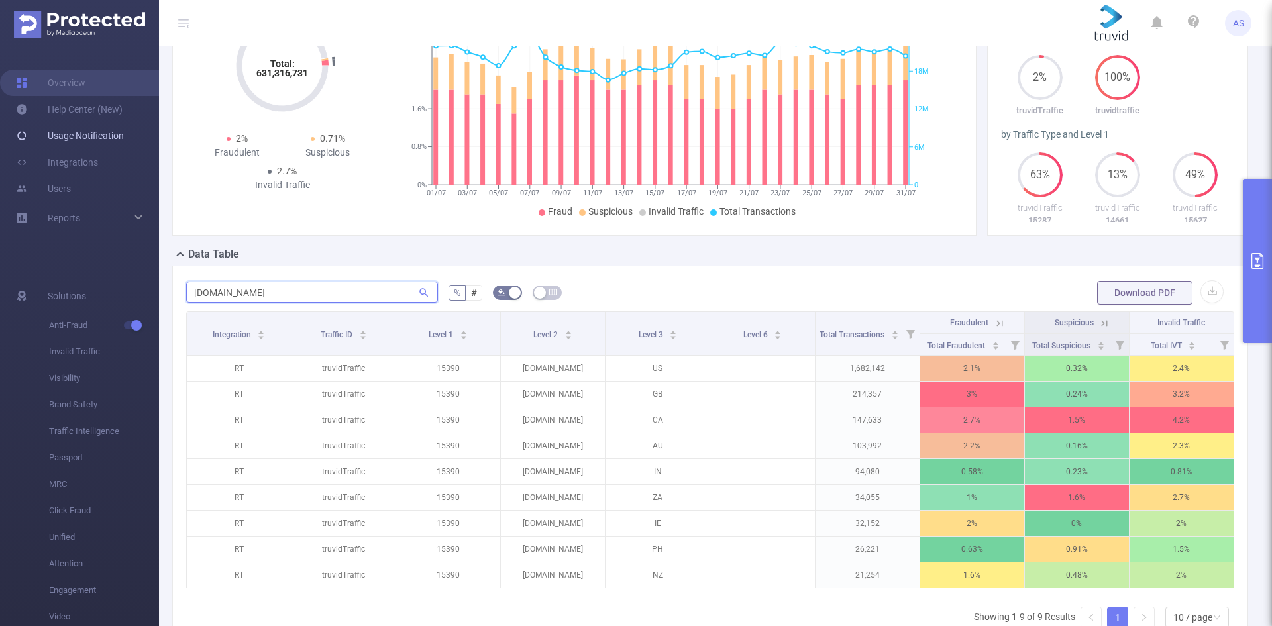
type input "[DOMAIN_NAME]"
drag, startPoint x: 288, startPoint y: 294, endPoint x: 13, endPoint y: 310, distance: 274.8
click at [13, 310] on section "Overview Help Center (New) Usage Notification Integrations Users Reports Soluti…" at bounding box center [636, 313] width 1272 height 626
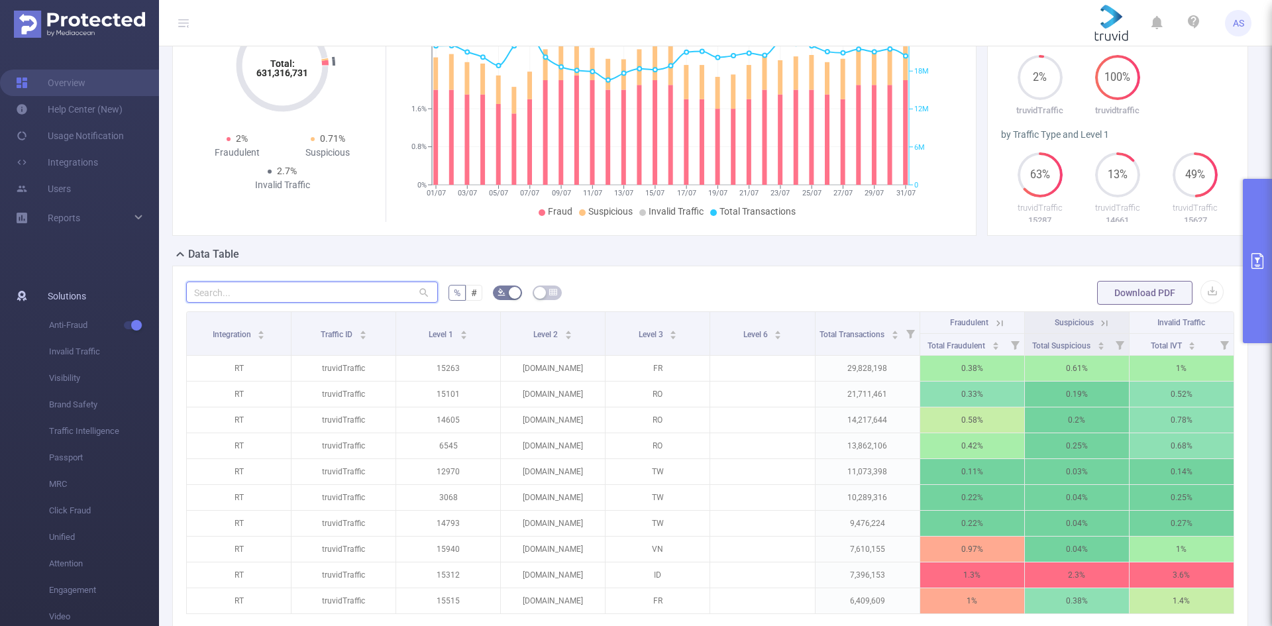
paste input "[DOMAIN_NAME]"
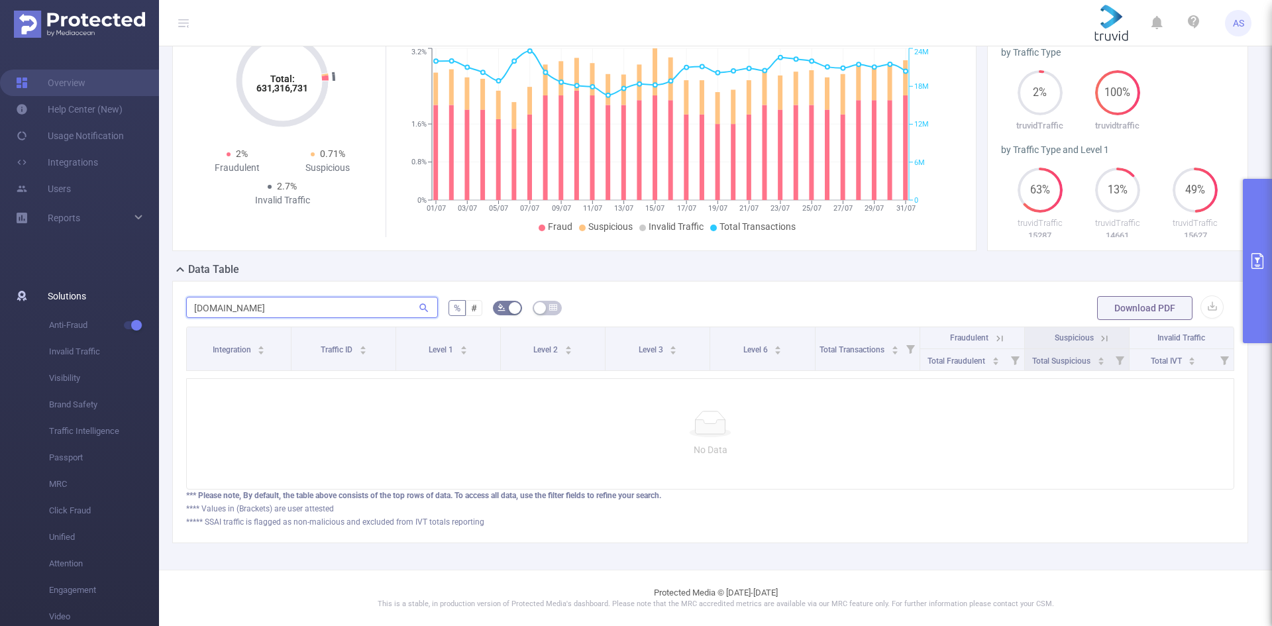
scroll to position [164, 0]
click at [213, 297] on input "[DOMAIN_NAME]" at bounding box center [312, 307] width 252 height 21
click at [315, 299] on input "[DOMAIN_NAME]" at bounding box center [312, 307] width 252 height 21
type input "[DOMAIN_NAME]"
